Goal: Navigation & Orientation: Go to known website

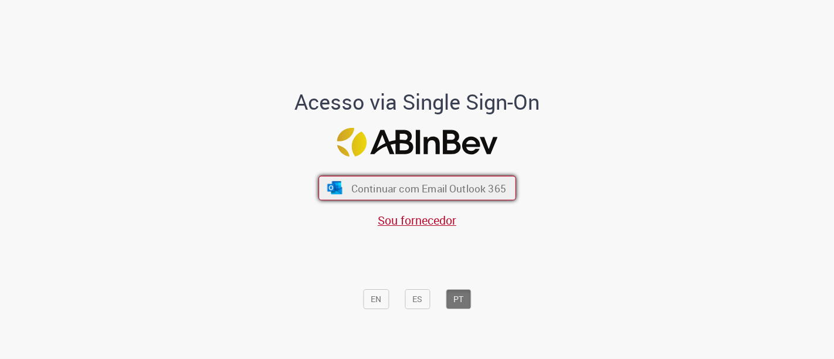
click at [415, 190] on span "Continuar com Email Outlook 365" at bounding box center [428, 187] width 155 height 13
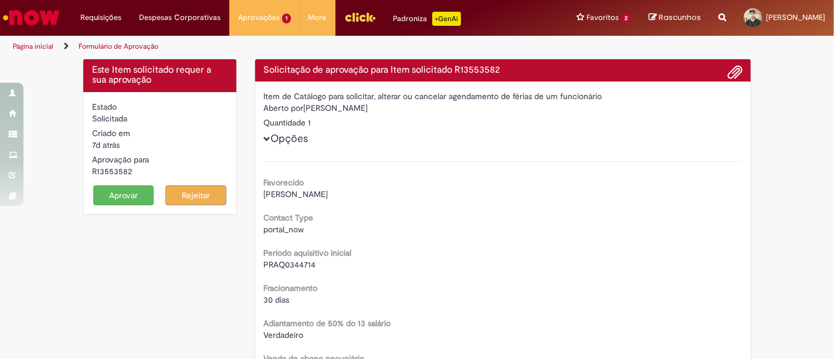
click at [53, 26] on img "Ir para a Homepage" at bounding box center [31, 17] width 60 height 23
